Goal: Complete application form

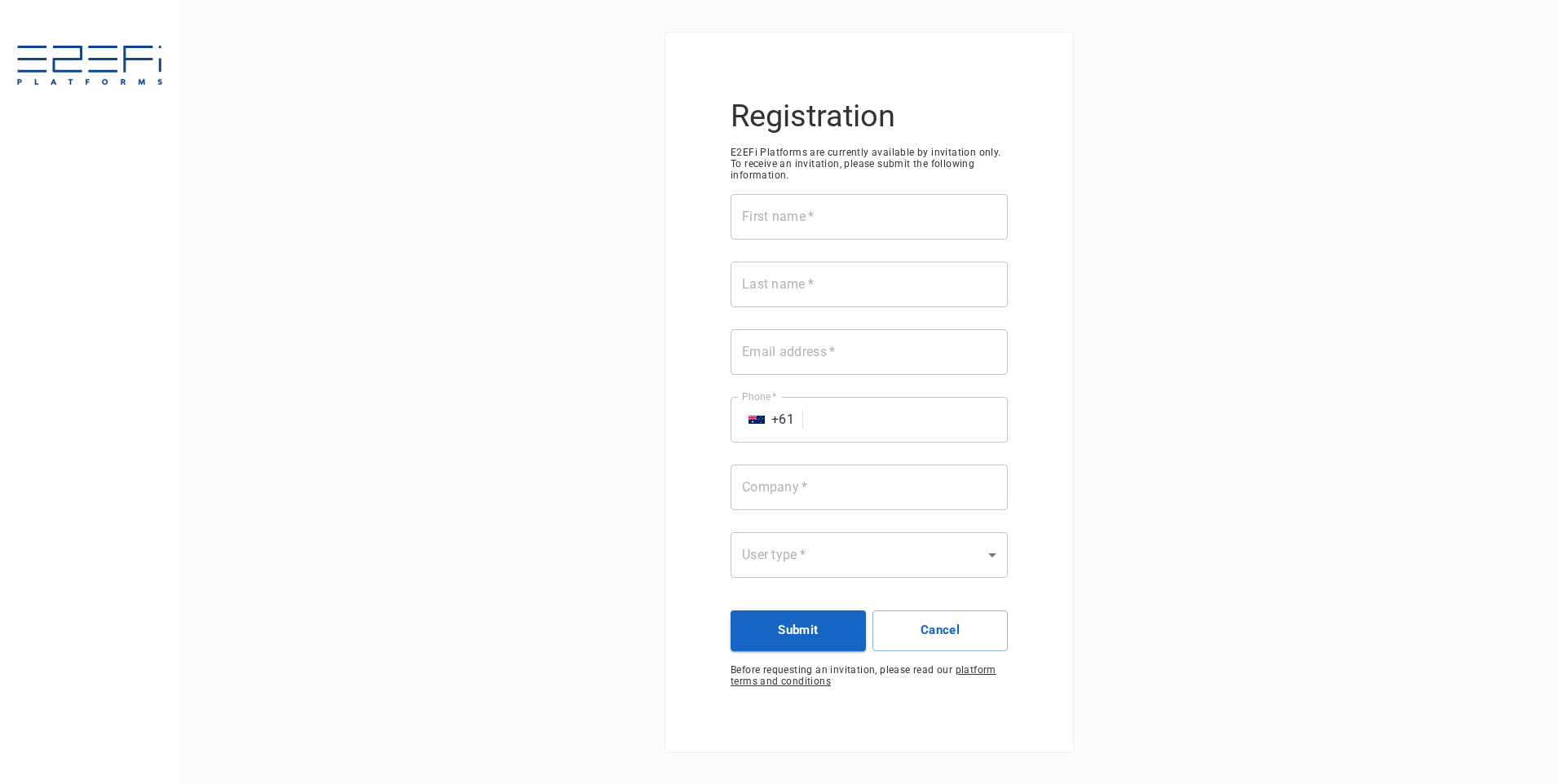
click at [786, 215] on input "First name   *" at bounding box center [870, 216] width 278 height 45
type input "Saige"
type input "[PERSON_NAME]"
type input "[EMAIL_ADDRESS][DOMAIN_NAME]"
drag, startPoint x: 884, startPoint y: 410, endPoint x: 876, endPoint y: 417, distance: 10.6
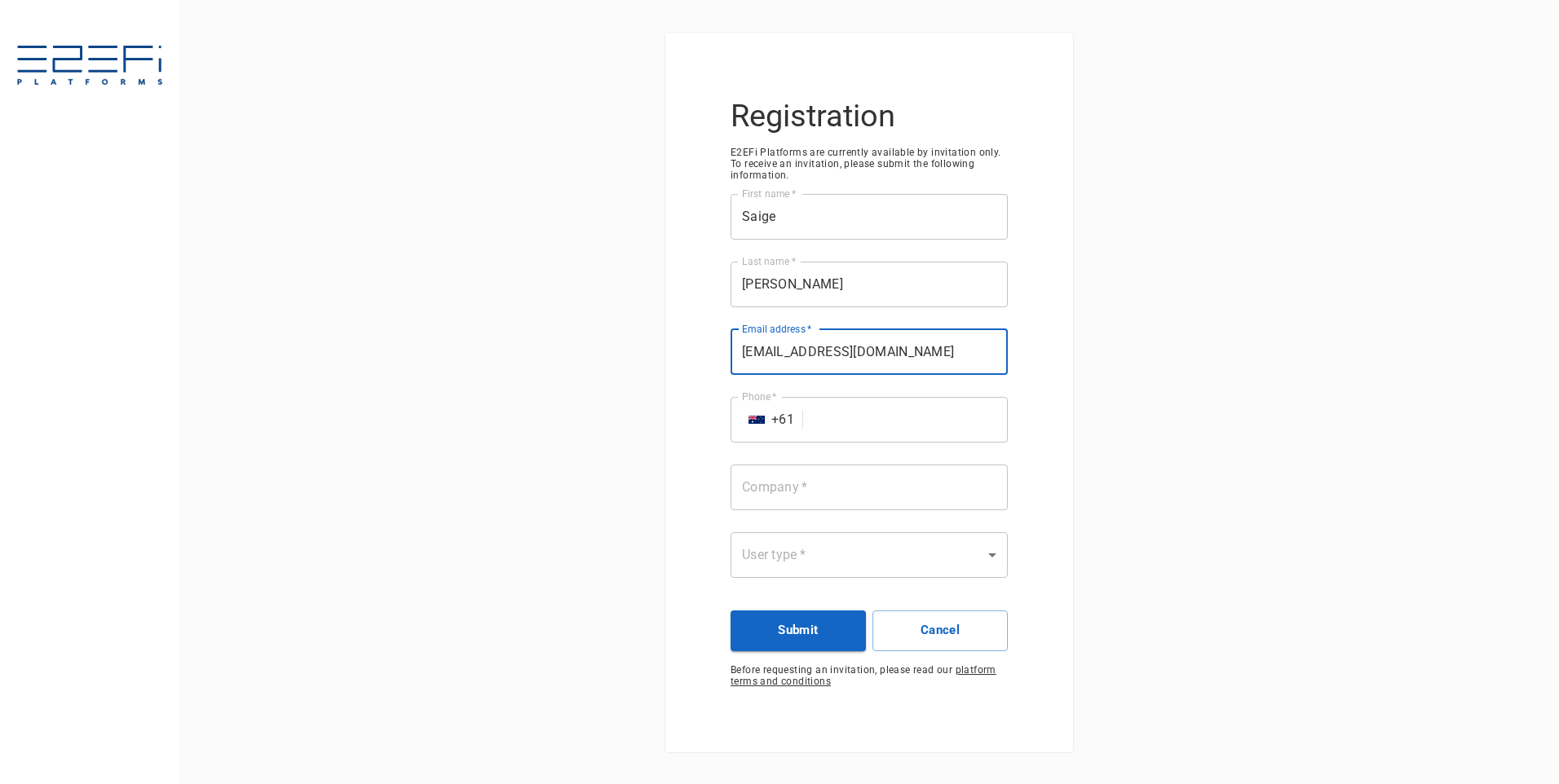
click at [876, 416] on input "Phone   *" at bounding box center [908, 419] width 198 height 45
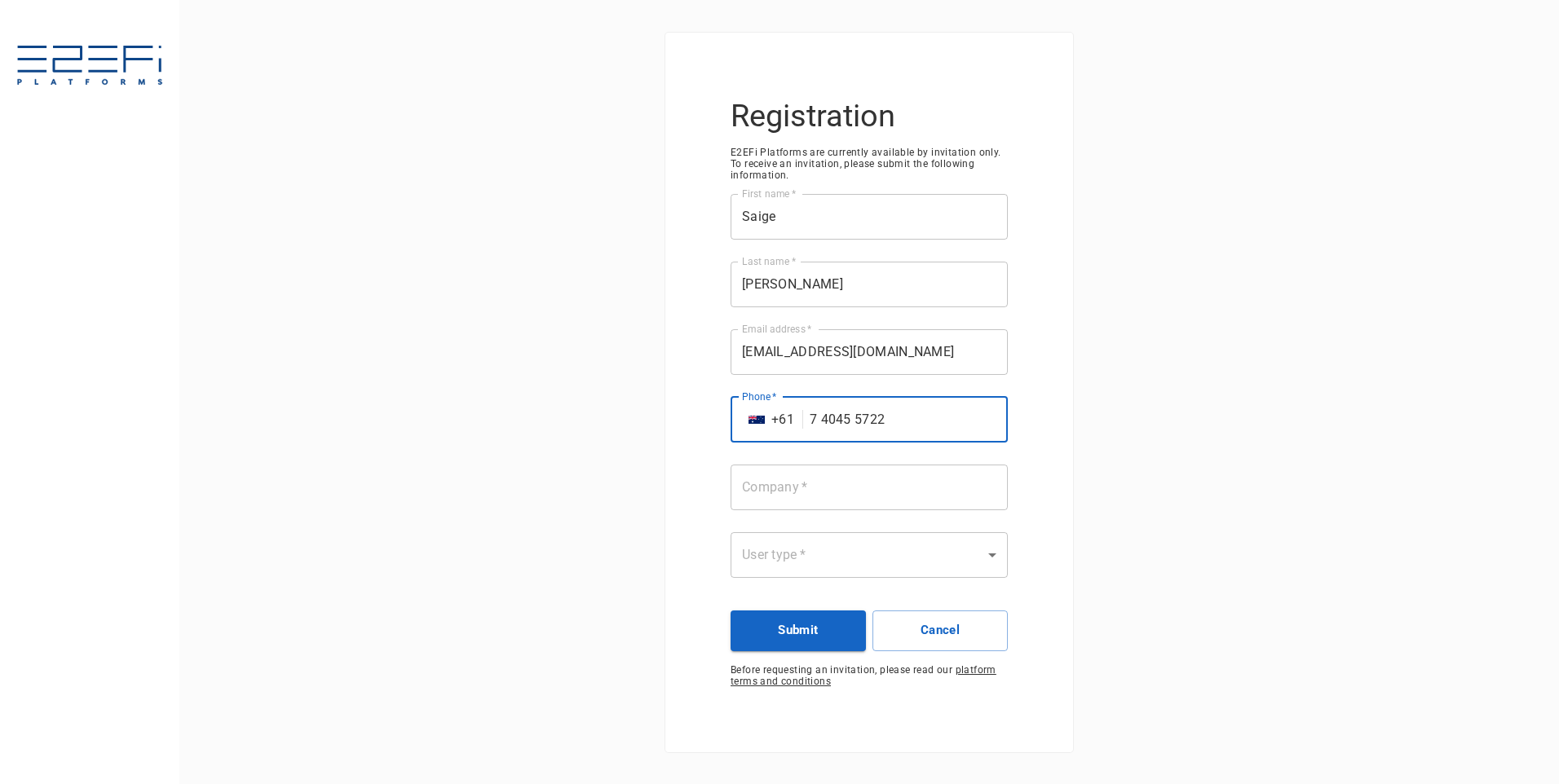
type input "7 4045 5722"
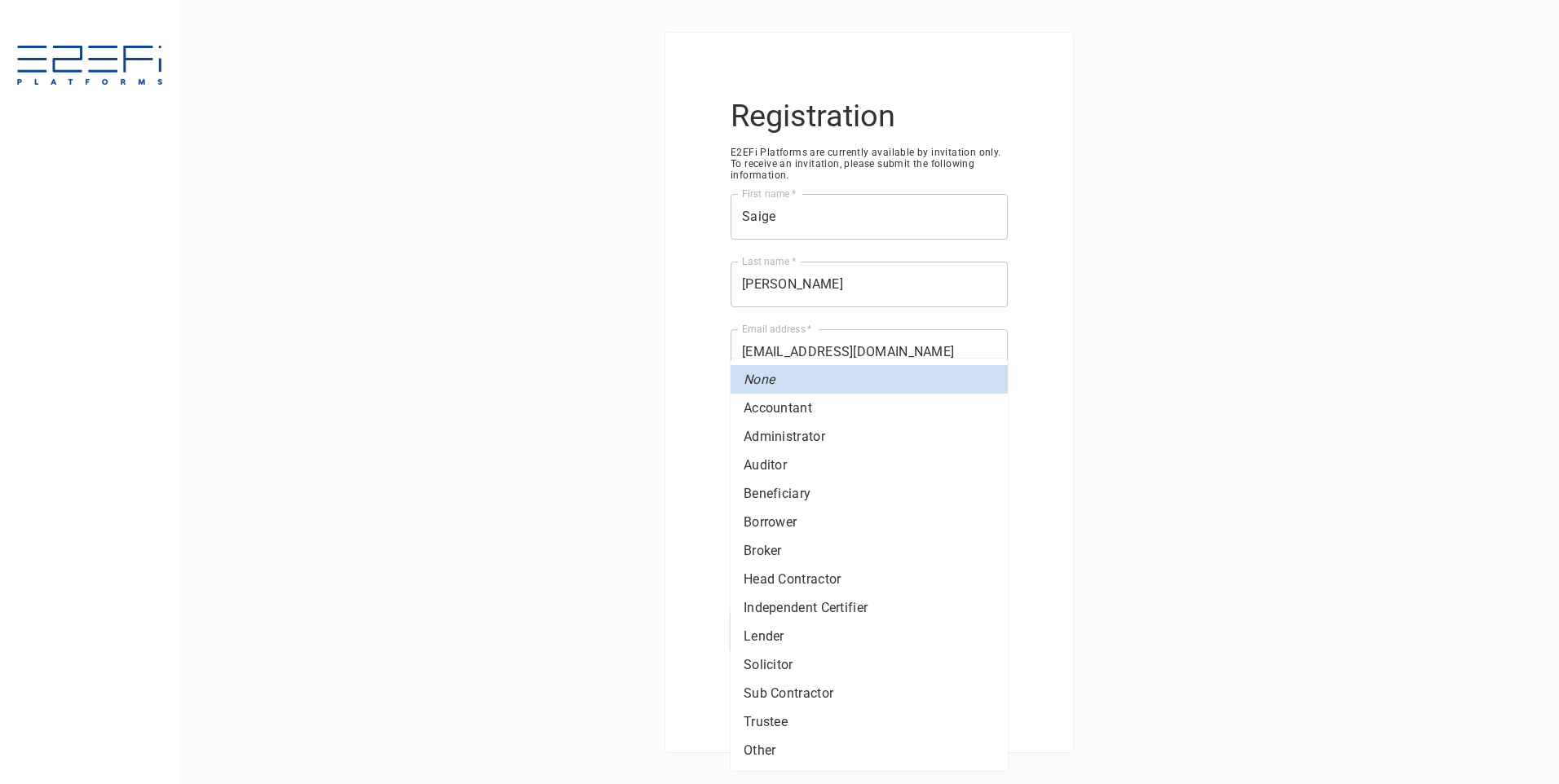
click at [820, 560] on body "Registration E2EFi Platforms are currently available by invitation only. To rec…" at bounding box center [779, 392] width 1559 height 784
click at [1338, 469] on div at bounding box center [779, 392] width 1559 height 784
click at [830, 554] on body "Registration E2EFi Platforms are currently available by invitation only. To rec…" at bounding box center [779, 392] width 1559 height 784
click at [833, 433] on li "Administrator" at bounding box center [870, 436] width 278 height 28
type input "Administrator"
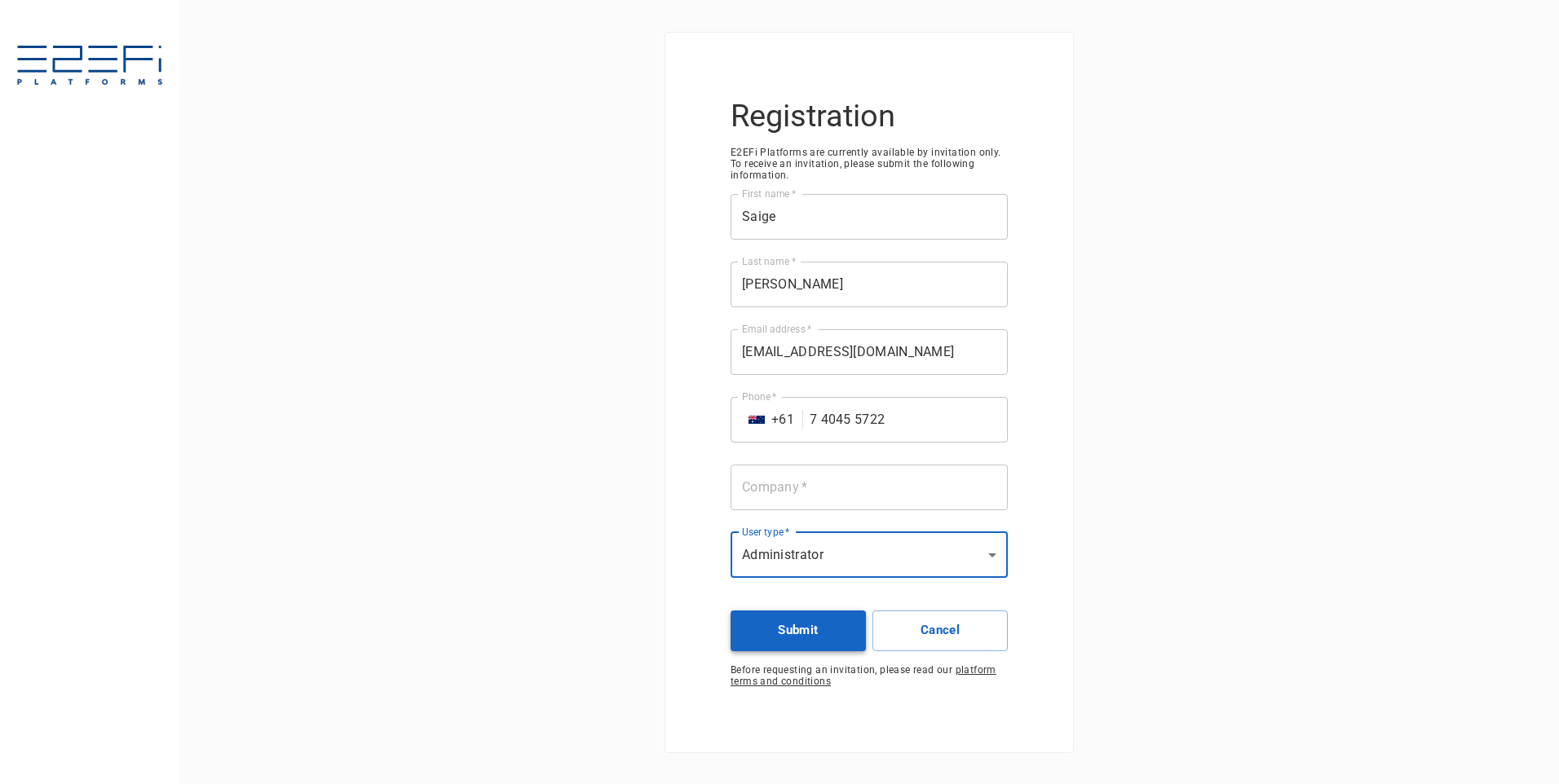
click at [779, 633] on button "Submit" at bounding box center [799, 631] width 135 height 41
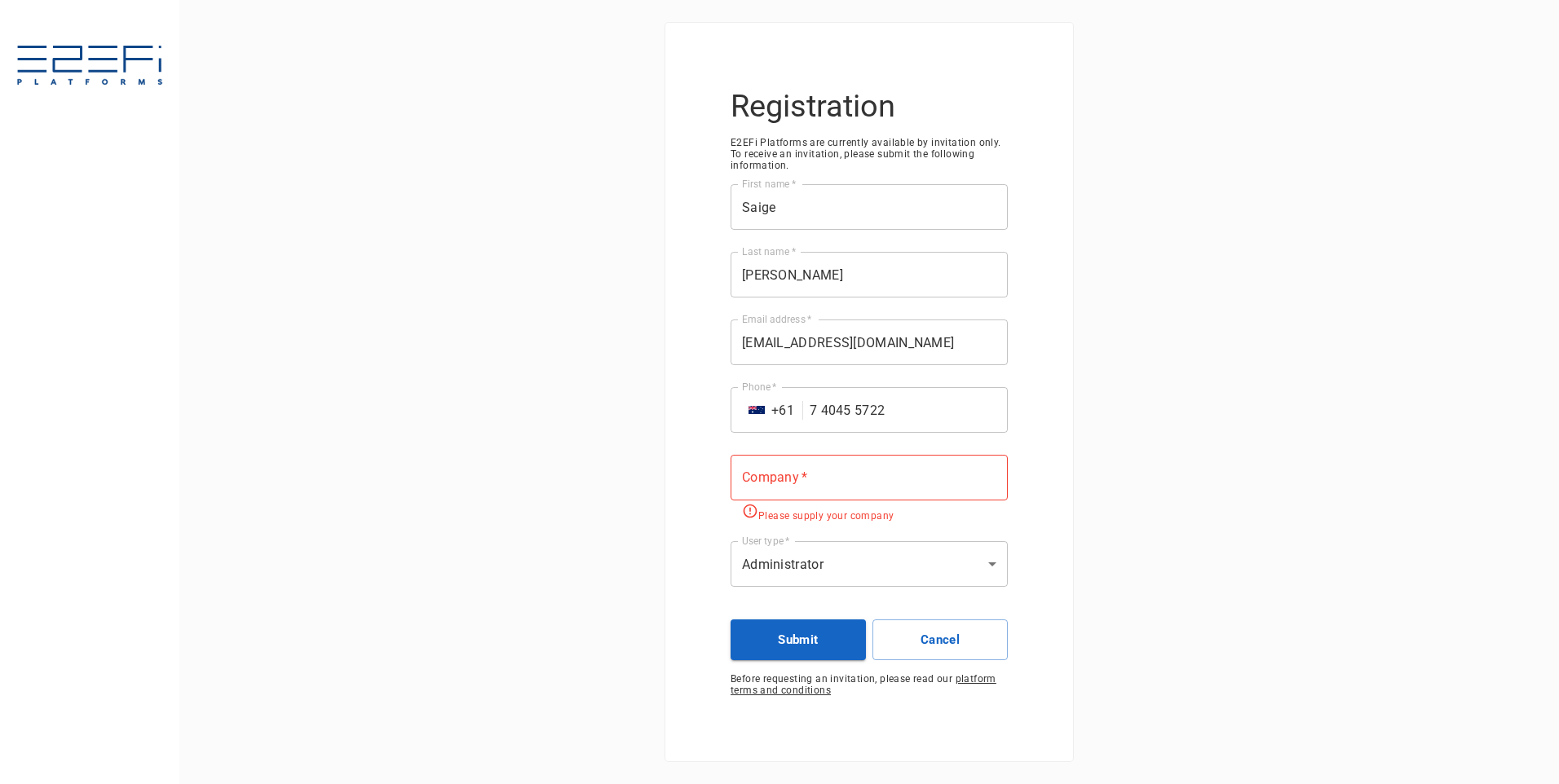
click at [812, 476] on input "Company   *" at bounding box center [870, 477] width 278 height 45
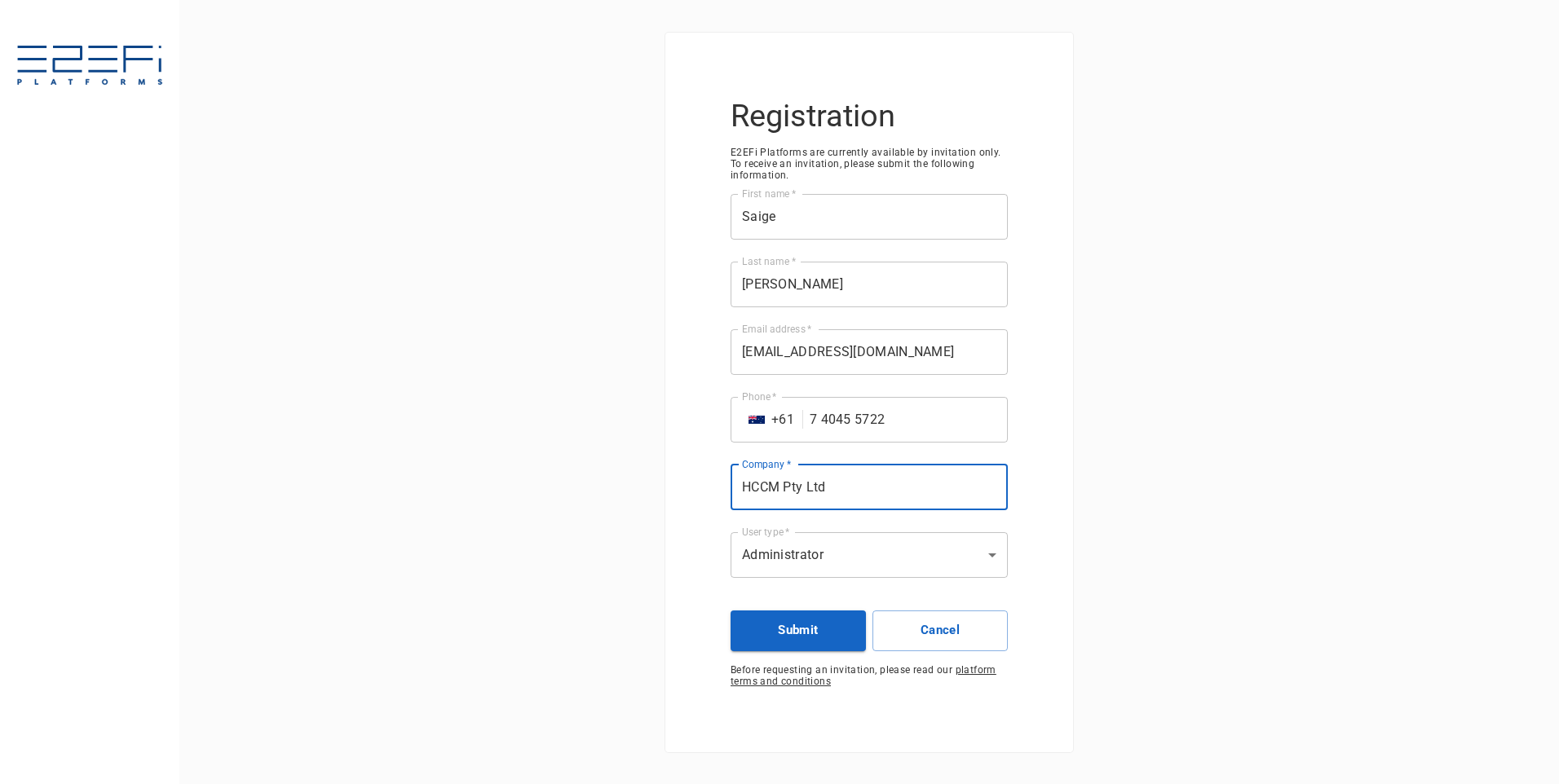
click at [1260, 452] on div "Registration E2EFi Platforms are currently available by invitation only. To rec…" at bounding box center [869, 392] width 1380 height 784
drag, startPoint x: 867, startPoint y: 490, endPoint x: 705, endPoint y: 494, distance: 162.0
click at [705, 494] on div "Registration E2EFi Platforms are currently available by invitation only. To rec…" at bounding box center [869, 392] width 408 height 720
type input "HC Building & Construction"
click at [773, 630] on button "Submit" at bounding box center [799, 631] width 135 height 41
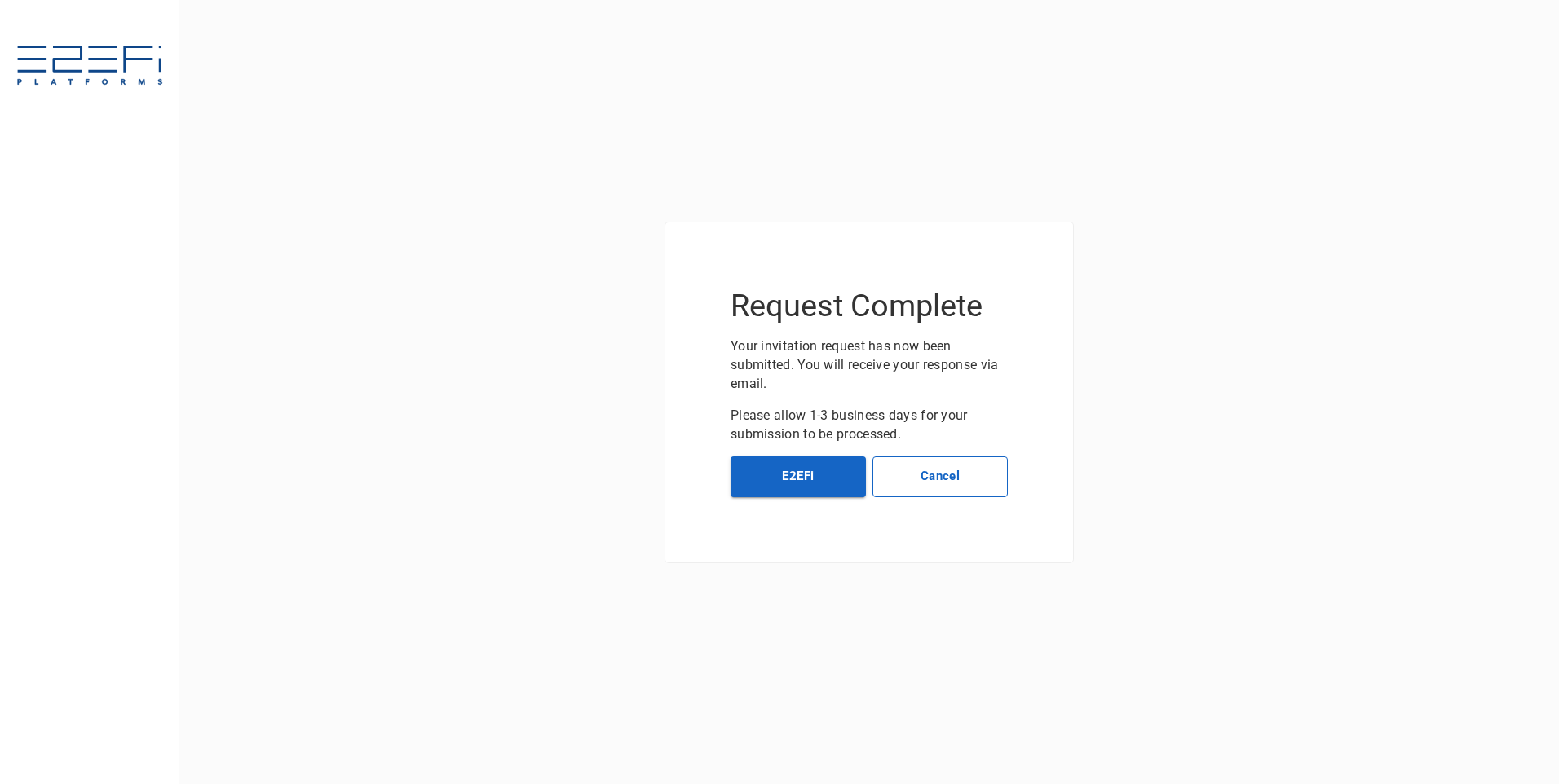
click at [938, 478] on button "Cancel" at bounding box center [940, 477] width 135 height 41
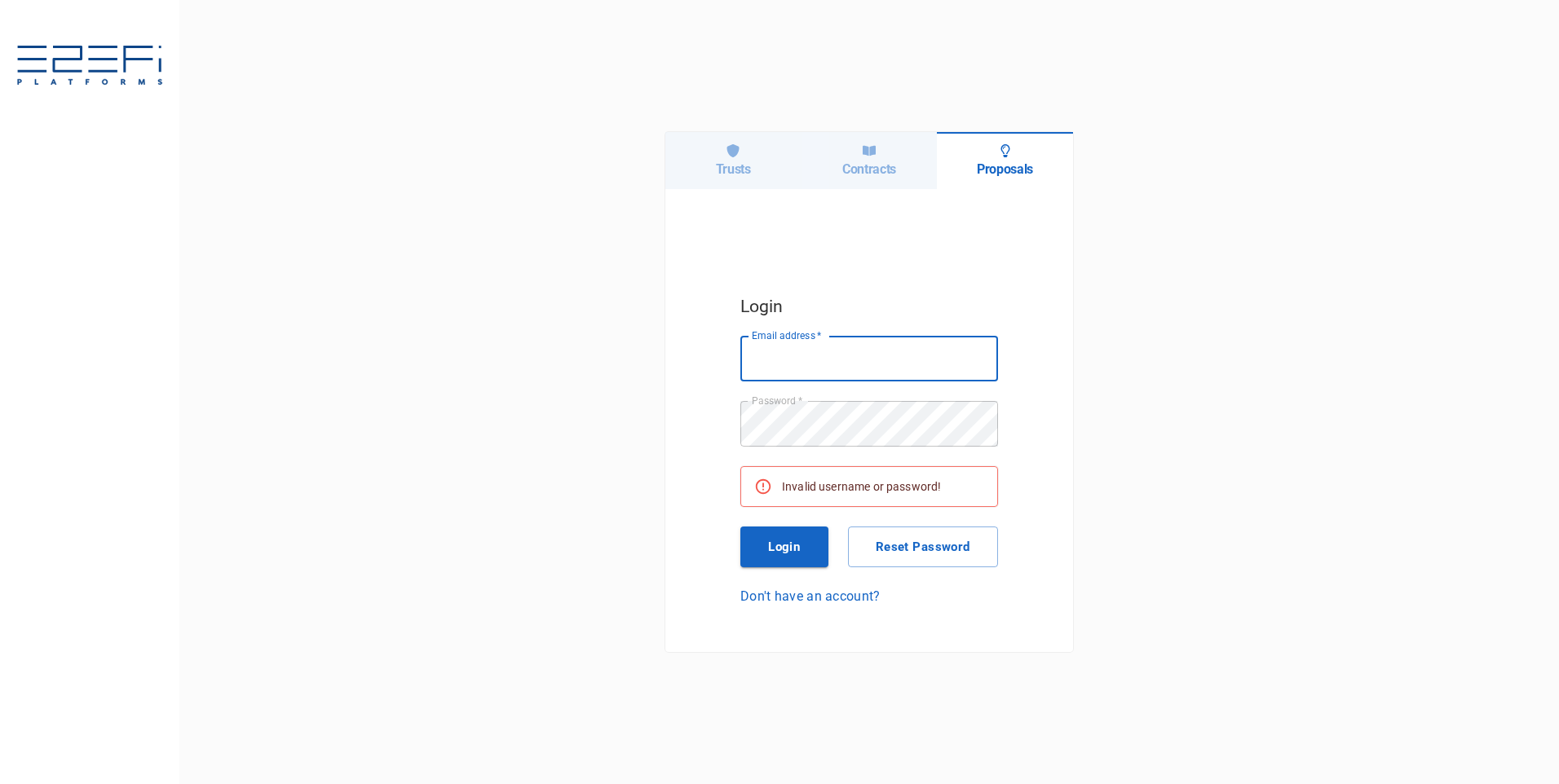
type input "[EMAIL_ADDRESS][DOMAIN_NAME]"
